Goal: Register for event/course

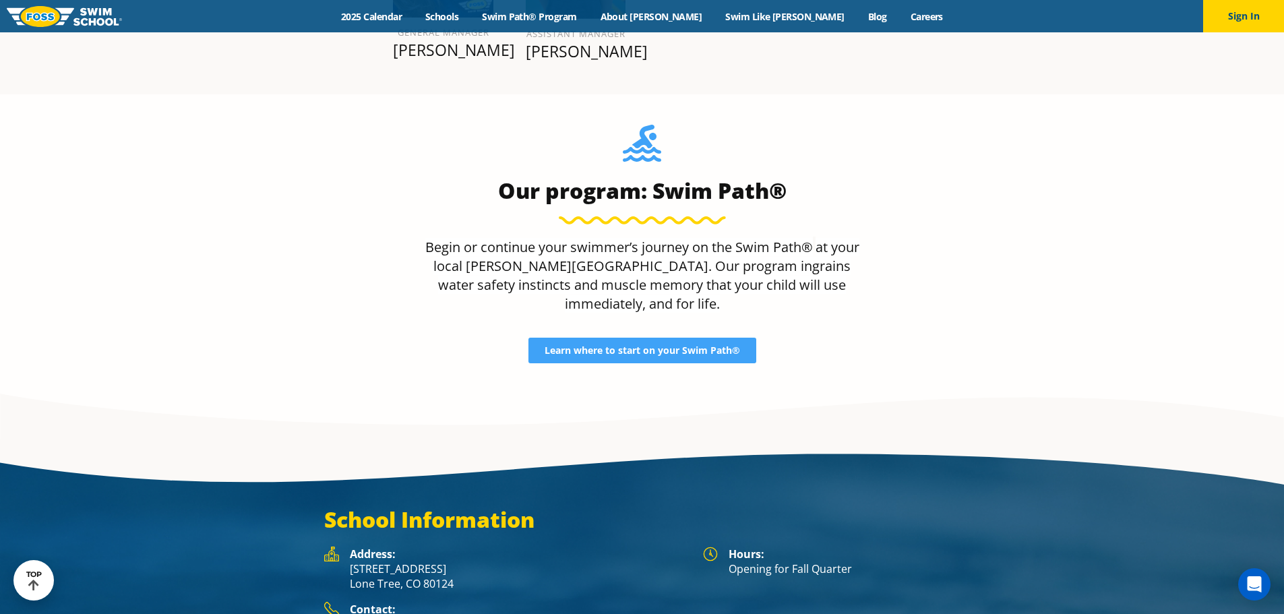
scroll to position [1904, 0]
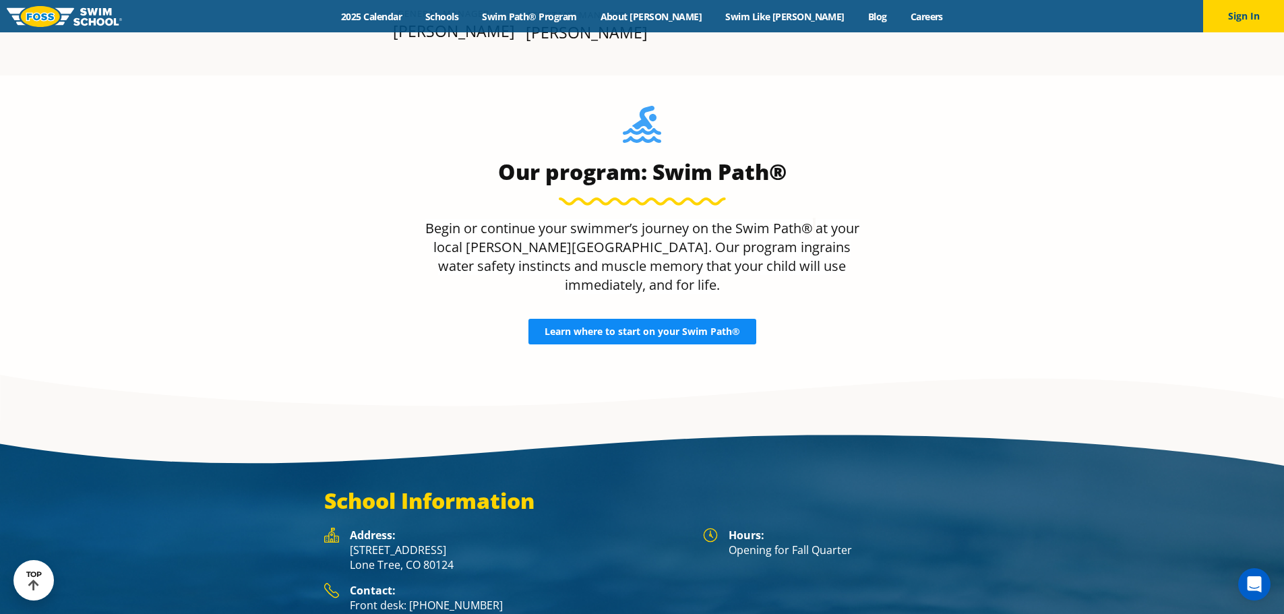
click at [587, 327] on span "Learn where to start on your Swim Path®" at bounding box center [642, 331] width 195 height 9
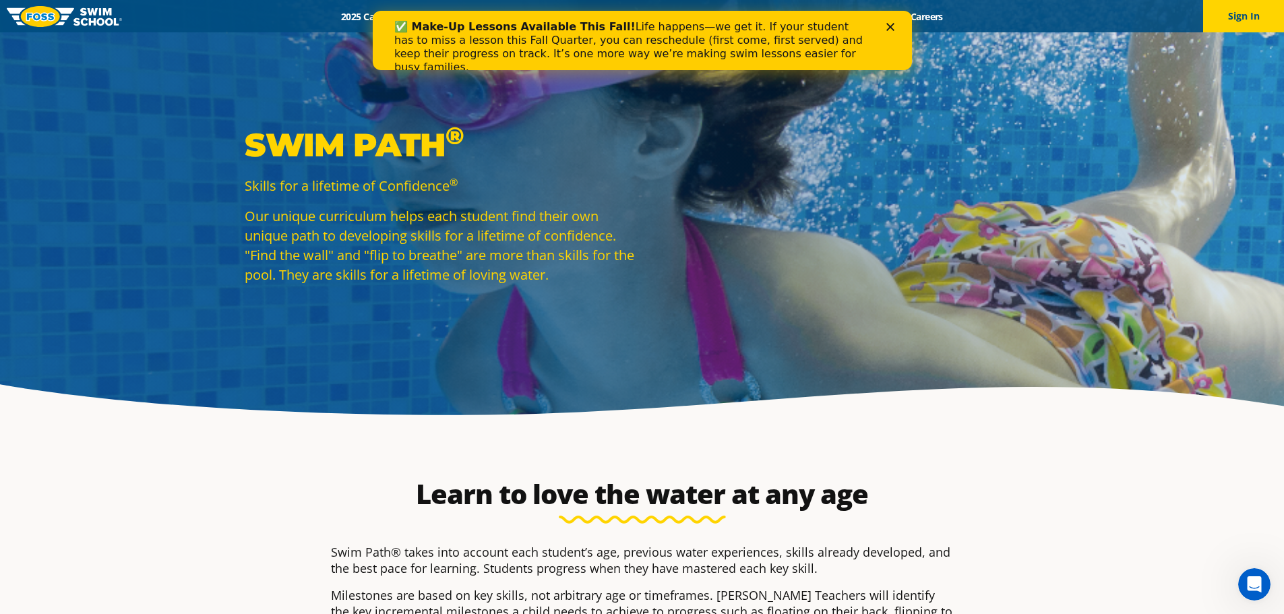
click at [892, 28] on icon "Close" at bounding box center [890, 27] width 8 height 8
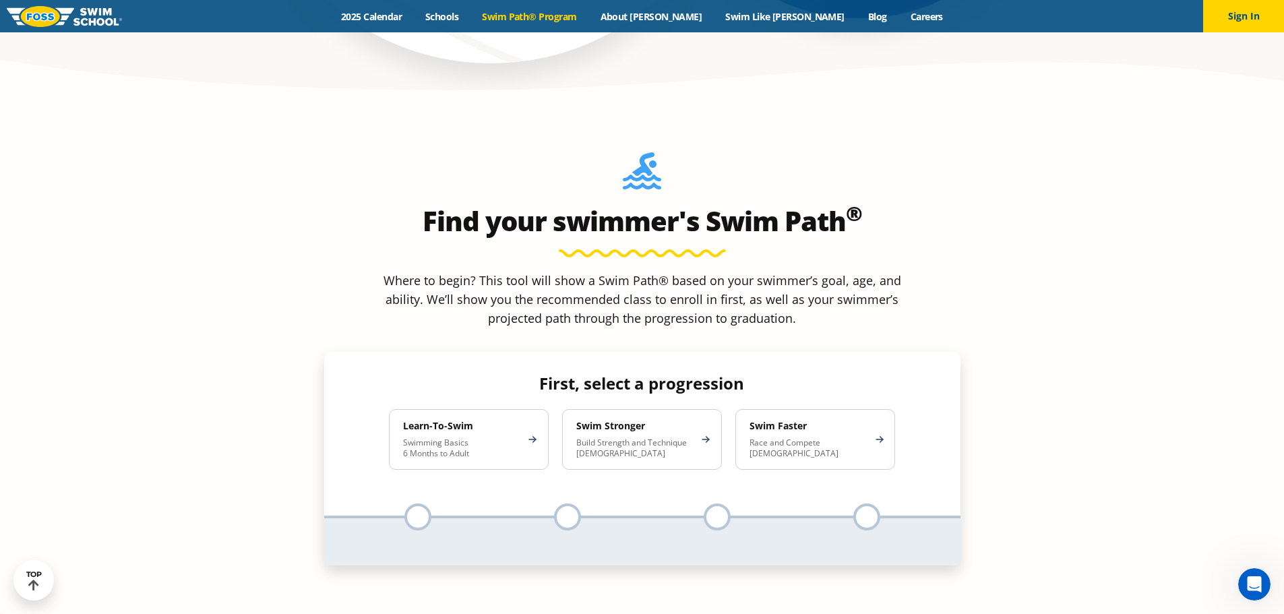
scroll to position [1229, 0]
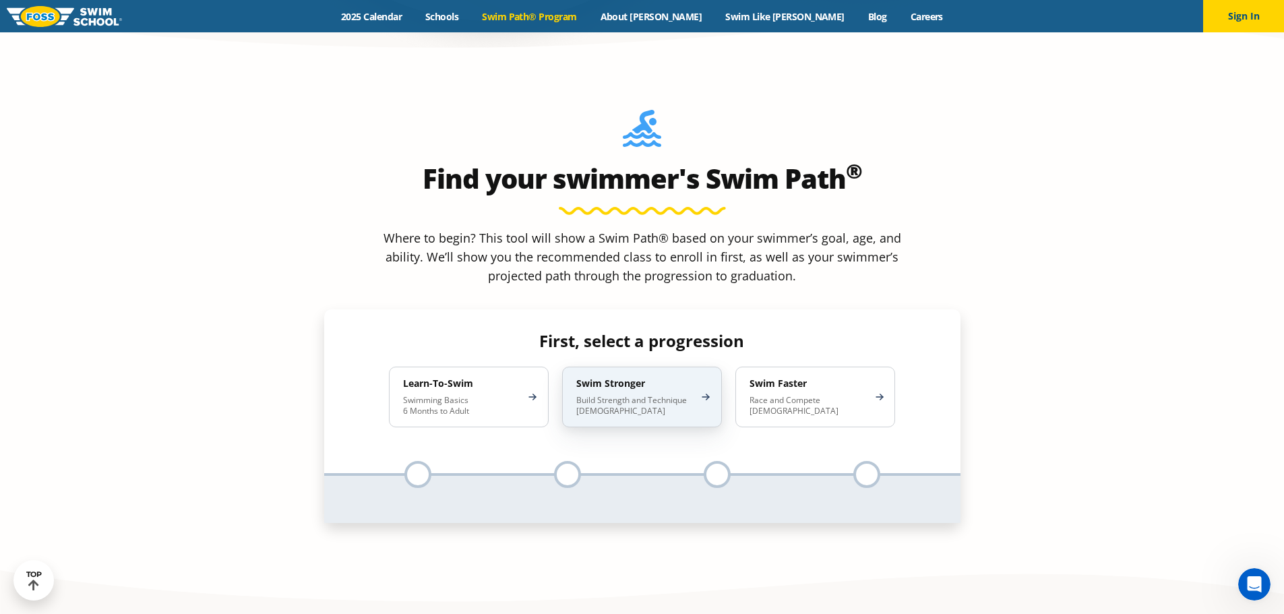
click at [634, 395] on p "Build Strength and Technique [DEMOGRAPHIC_DATA]" at bounding box center [635, 406] width 118 height 22
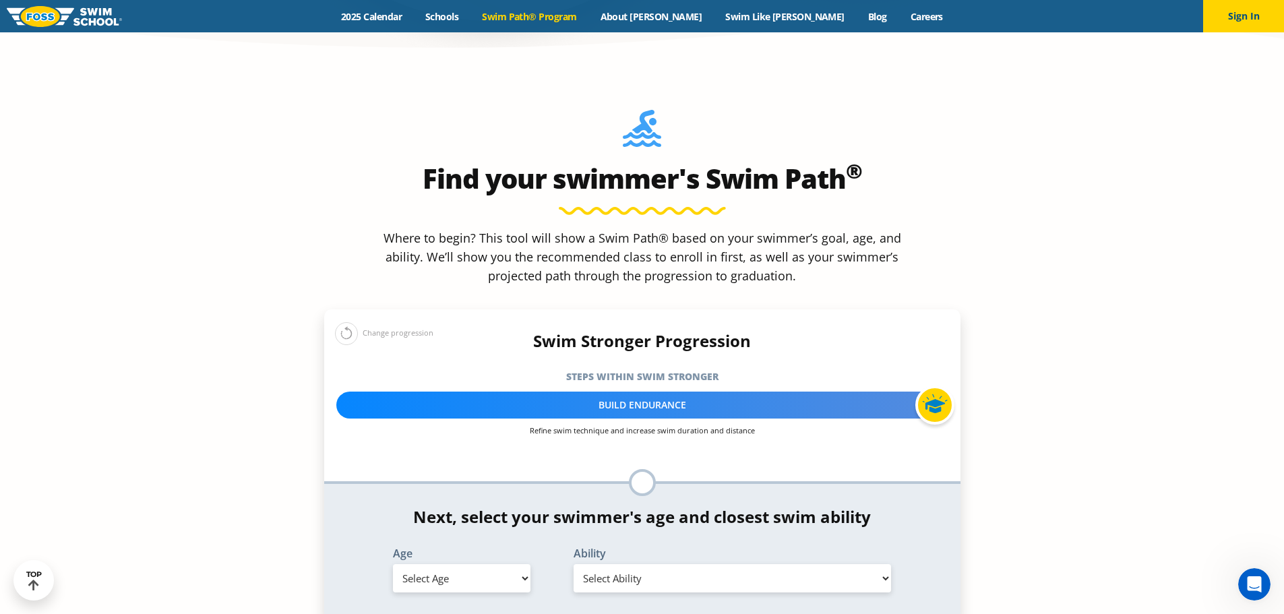
click at [488, 564] on select "Select Age [DEMOGRAPHIC_DATA] months - 1 year 1 year 2 years 3 years 4 years 5 …" at bounding box center [462, 578] width 138 height 28
select select "6-years"
click at [393, 564] on select "Select Age [DEMOGRAPHIC_DATA] months - 1 year 1 year 2 years 3 years 4 years 5 …" at bounding box center [462, 578] width 138 height 28
click at [629, 564] on select "Select Ability First in-water experience When in the water, reliant on a life j…" at bounding box center [733, 578] width 318 height 28
select select "6-years-able-to-swim-front-crawl-40-ft-backstroke-40-ft-and-breaststroke-15-ft"
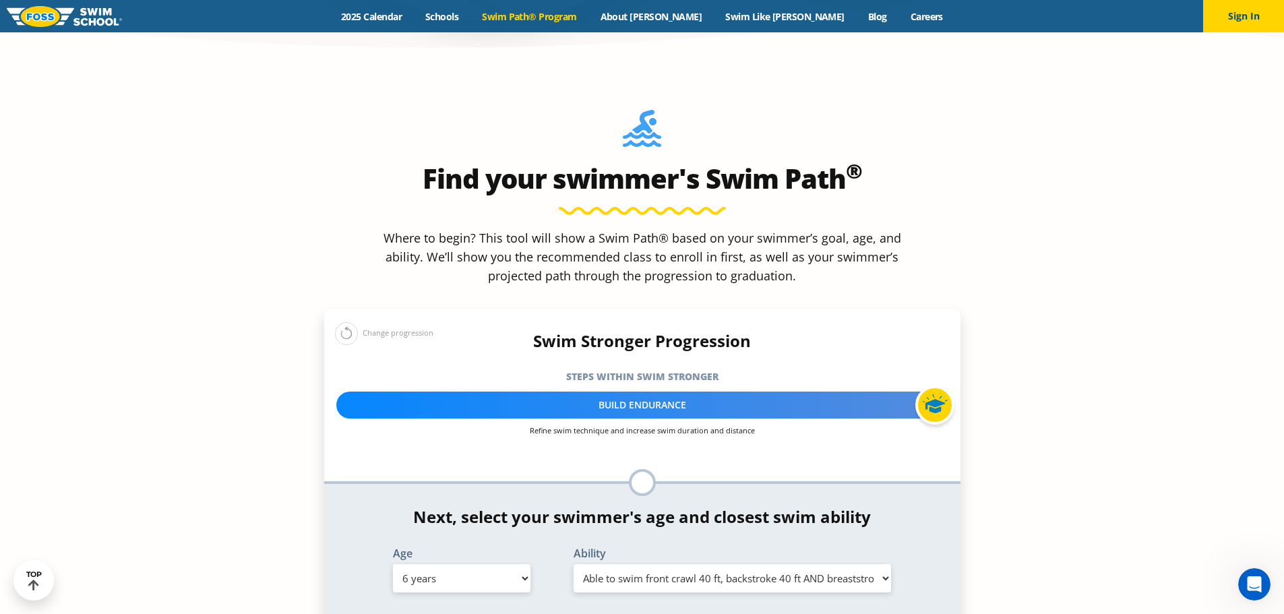
click at [574, 564] on select "Select Ability First in-water experience When in the water, reliant on a life j…" at bounding box center [733, 578] width 318 height 28
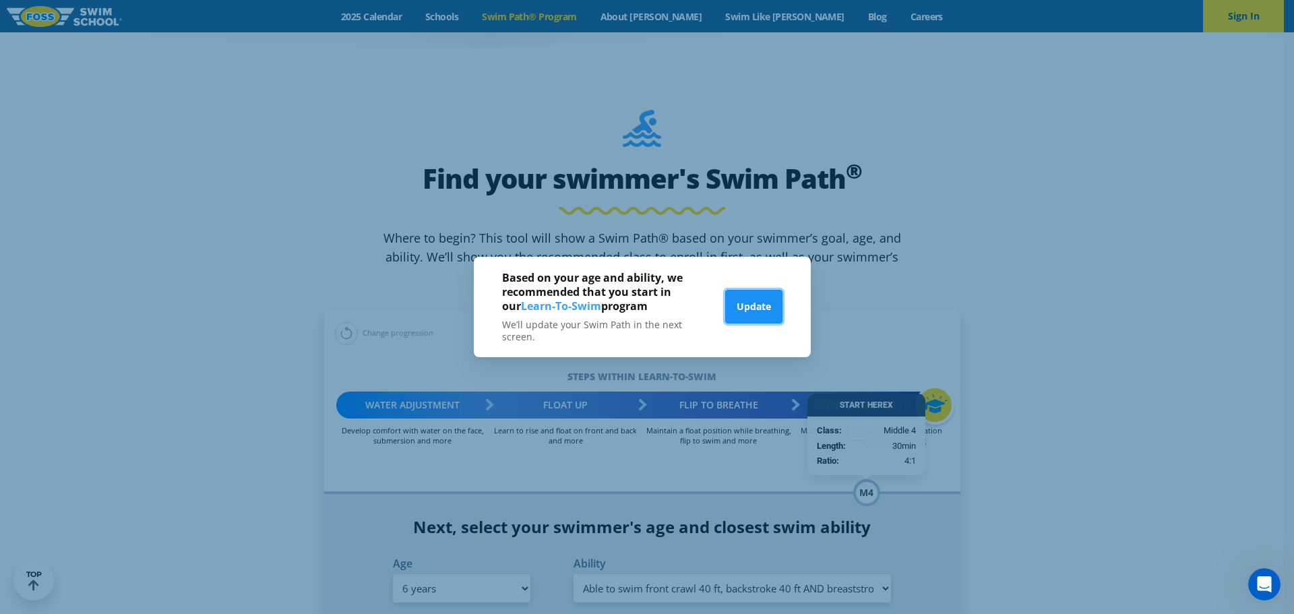
click at [770, 304] on button "Update" at bounding box center [753, 307] width 57 height 34
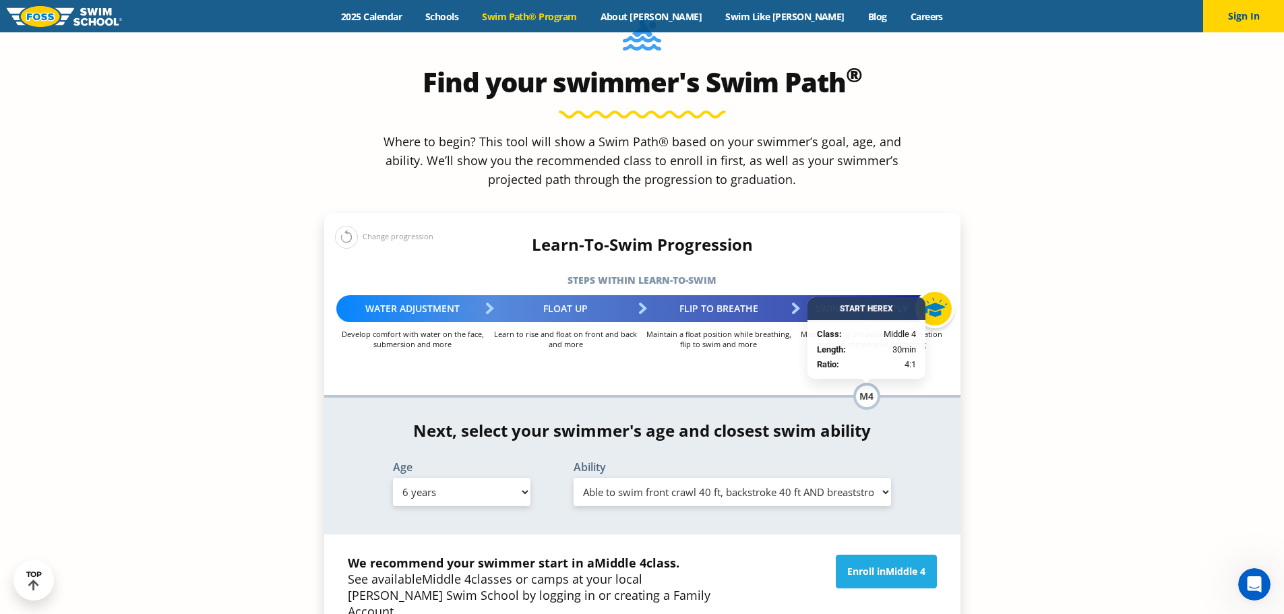
scroll to position [1370, 0]
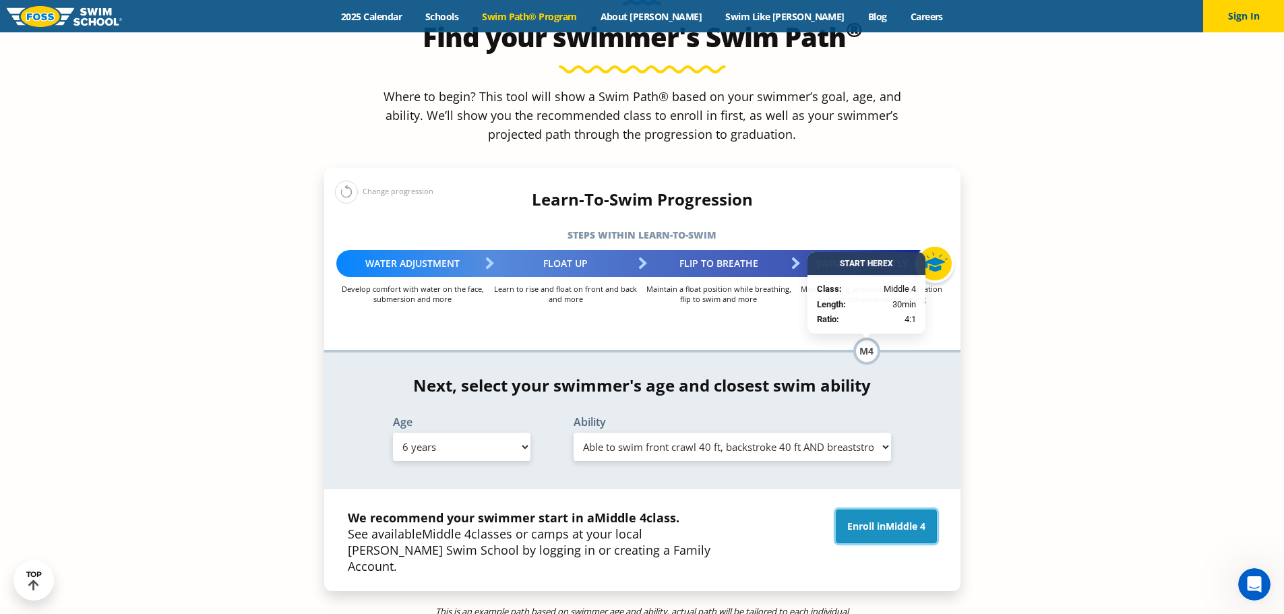
click at [873, 510] on link "Enroll in Middle 4" at bounding box center [886, 527] width 101 height 34
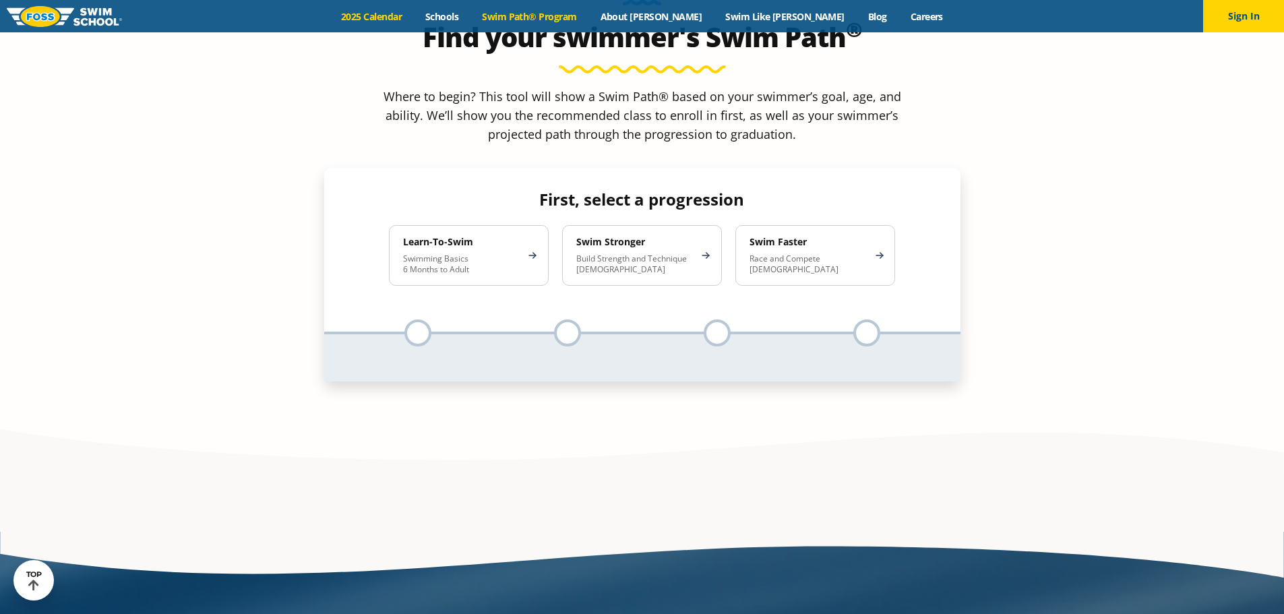
click at [408, 21] on link "2025 Calendar" at bounding box center [372, 16] width 84 height 13
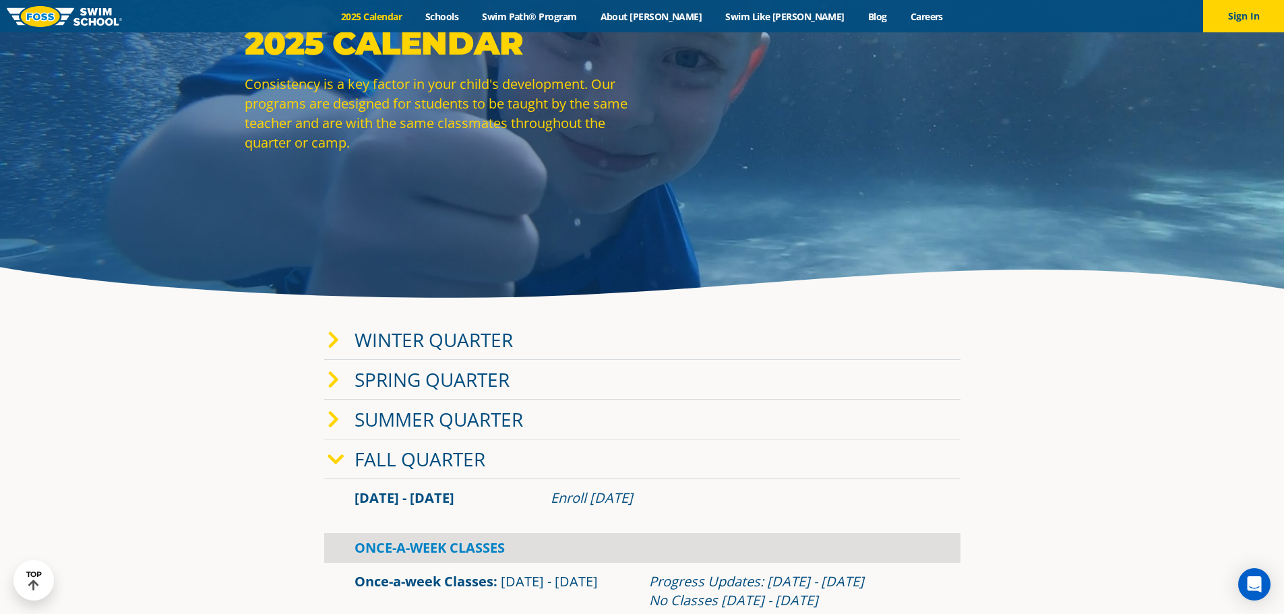
scroll to position [129, 0]
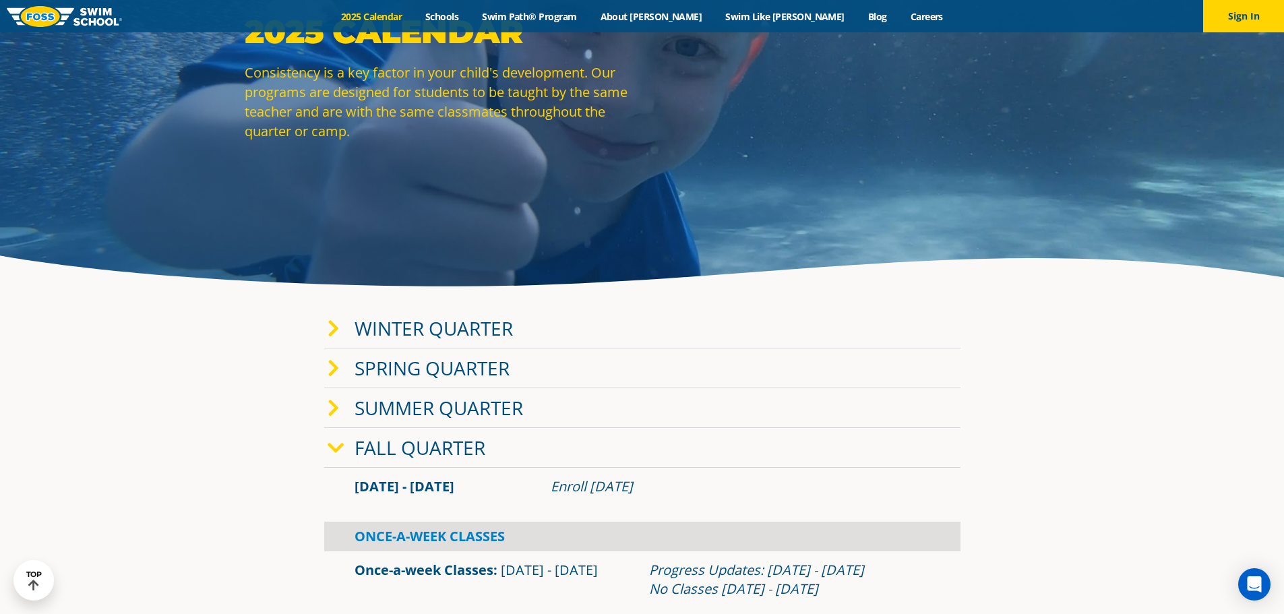
click at [381, 331] on link "Winter Quarter" at bounding box center [434, 328] width 158 height 26
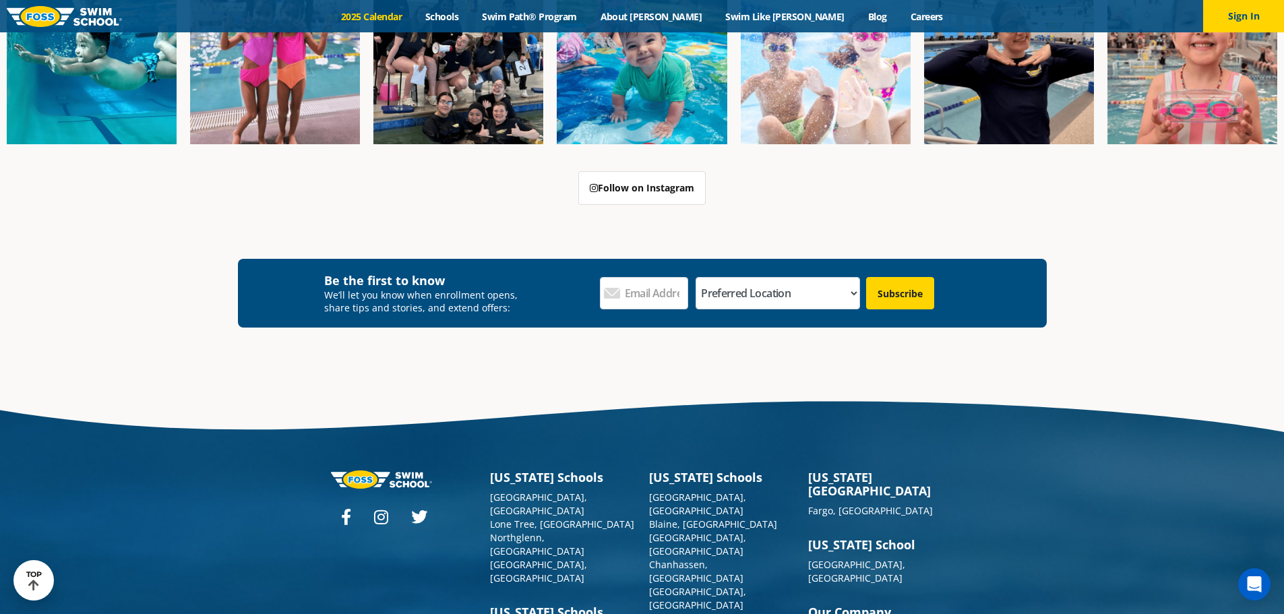
scroll to position [3055, 0]
